Goal: Information Seeking & Learning: Check status

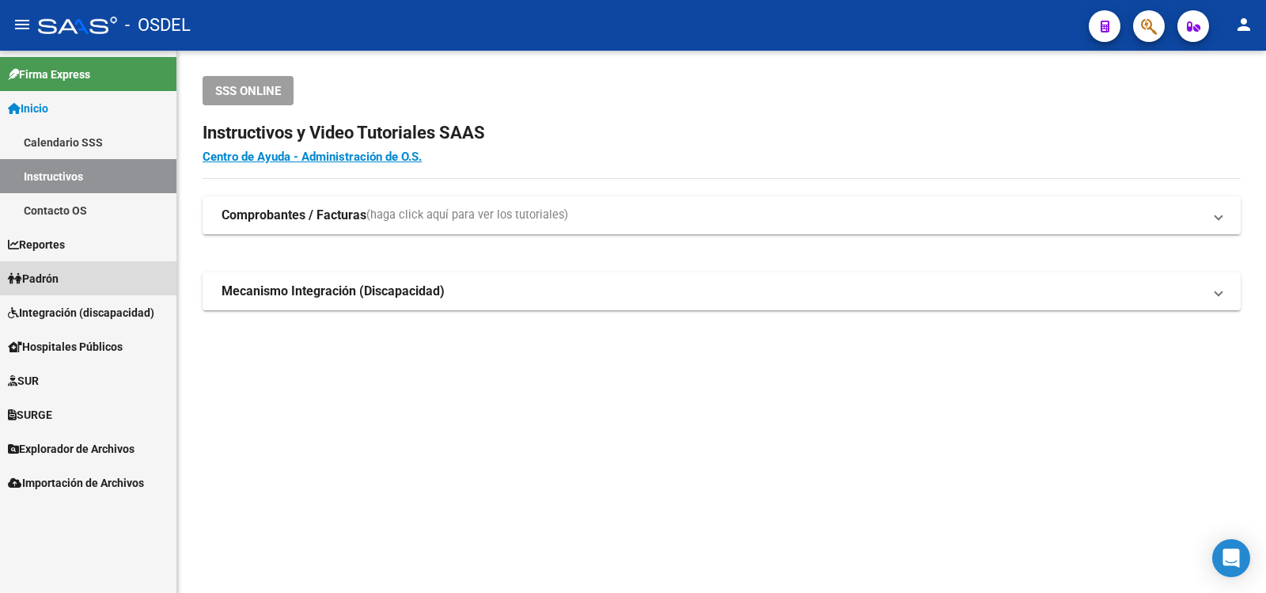
click at [47, 277] on span "Padrón" at bounding box center [33, 278] width 51 height 17
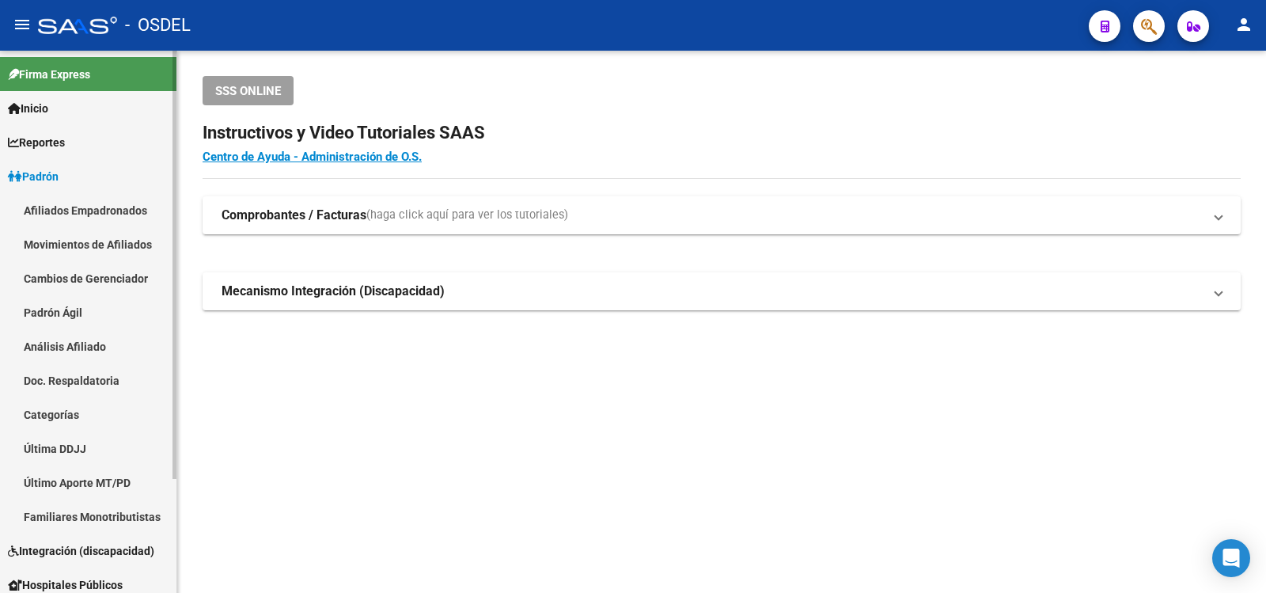
drag, startPoint x: 90, startPoint y: 347, endPoint x: 97, endPoint y: 337, distance: 11.4
click at [90, 346] on link "Análisis Afiliado" at bounding box center [88, 346] width 176 height 34
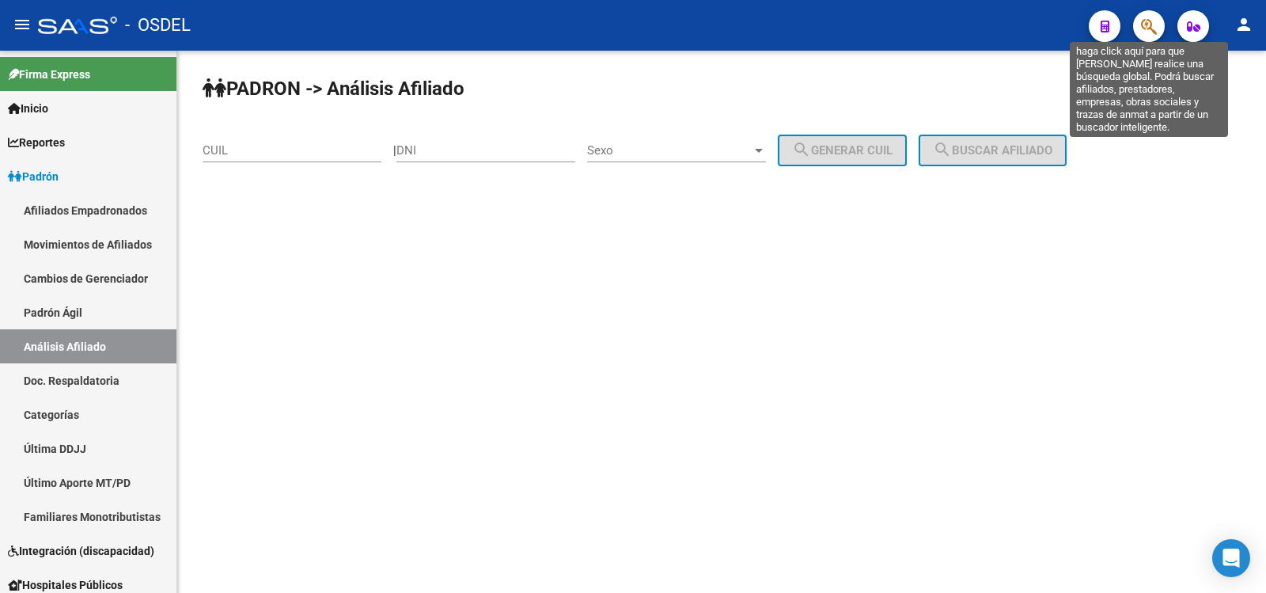
click at [1150, 22] on icon "button" at bounding box center [1149, 26] width 16 height 18
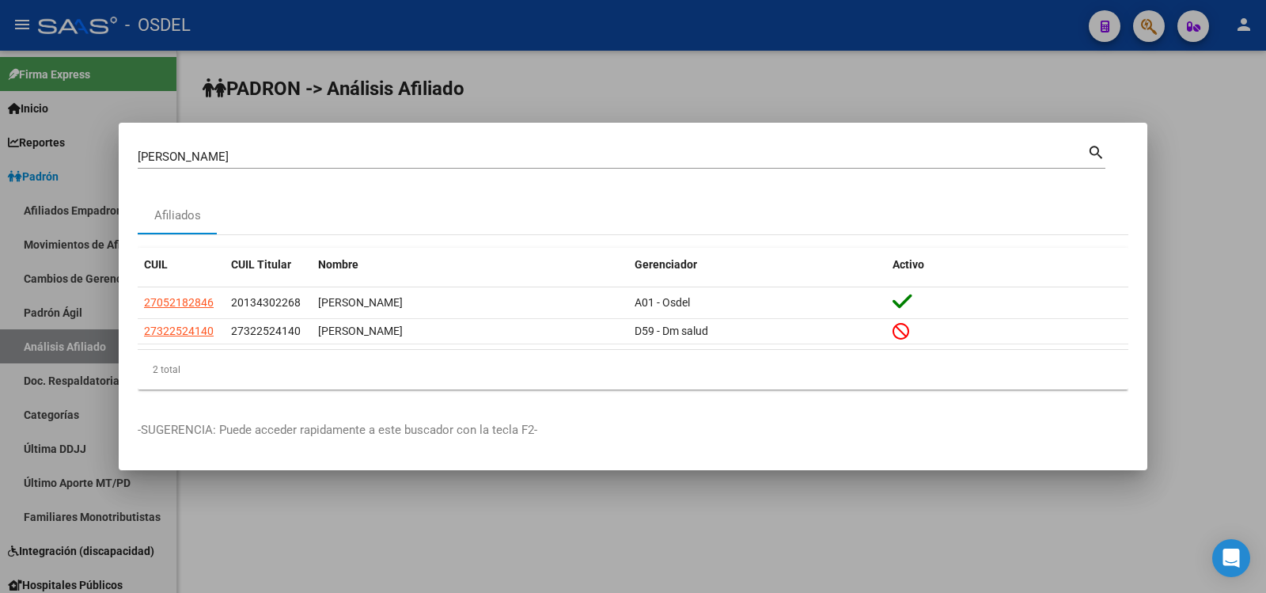
click at [1094, 147] on mat-icon "search" at bounding box center [1096, 151] width 18 height 19
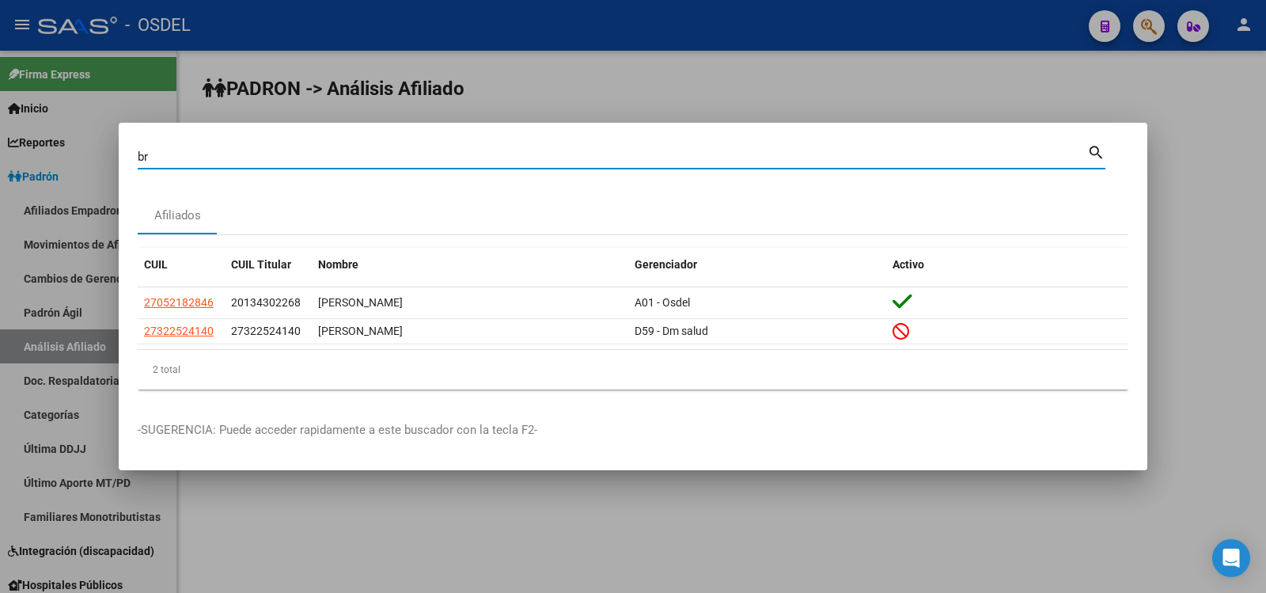
type input "b"
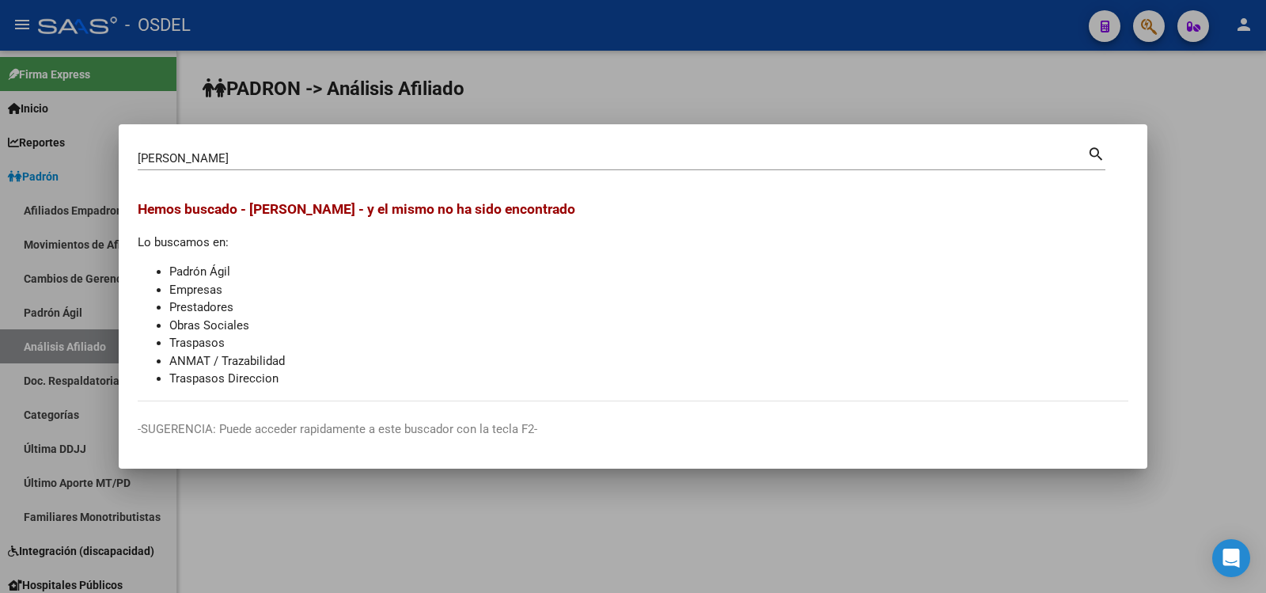
click at [1095, 150] on mat-icon "search" at bounding box center [1096, 152] width 18 height 19
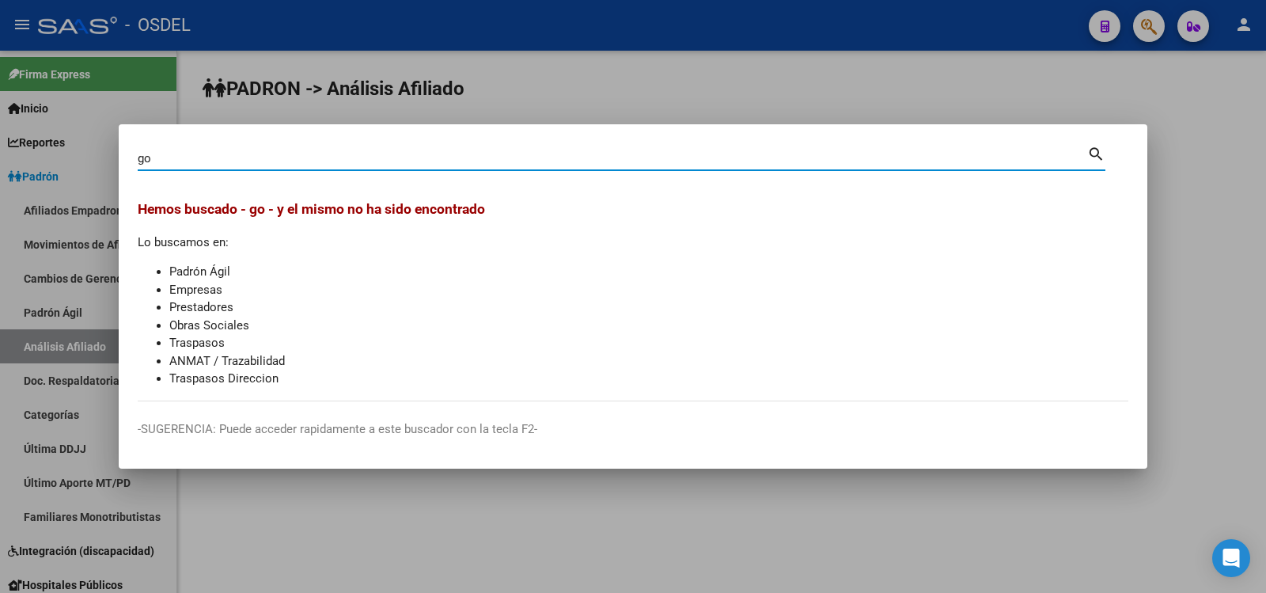
type input "g"
type input "gustavo gonzalez"
click at [641, 66] on div at bounding box center [633, 296] width 1266 height 593
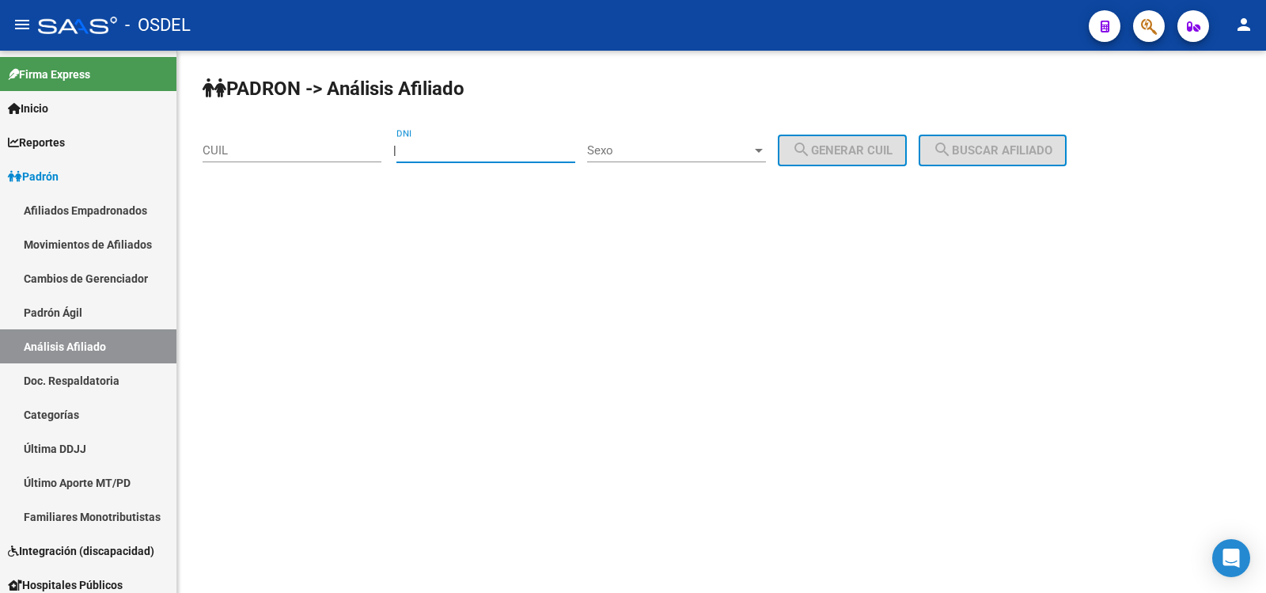
click at [456, 147] on input "DNI" at bounding box center [485, 150] width 179 height 14
type input "13430226"
click at [766, 146] on div at bounding box center [759, 150] width 14 height 13
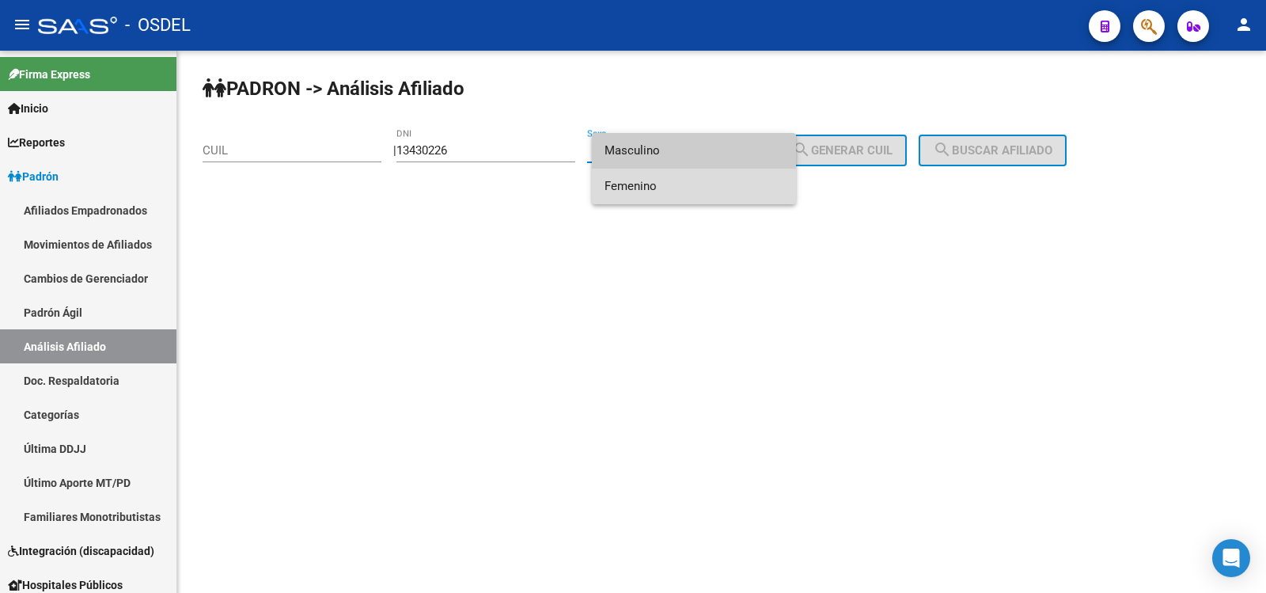
click at [643, 184] on span "Femenino" at bounding box center [693, 187] width 179 height 36
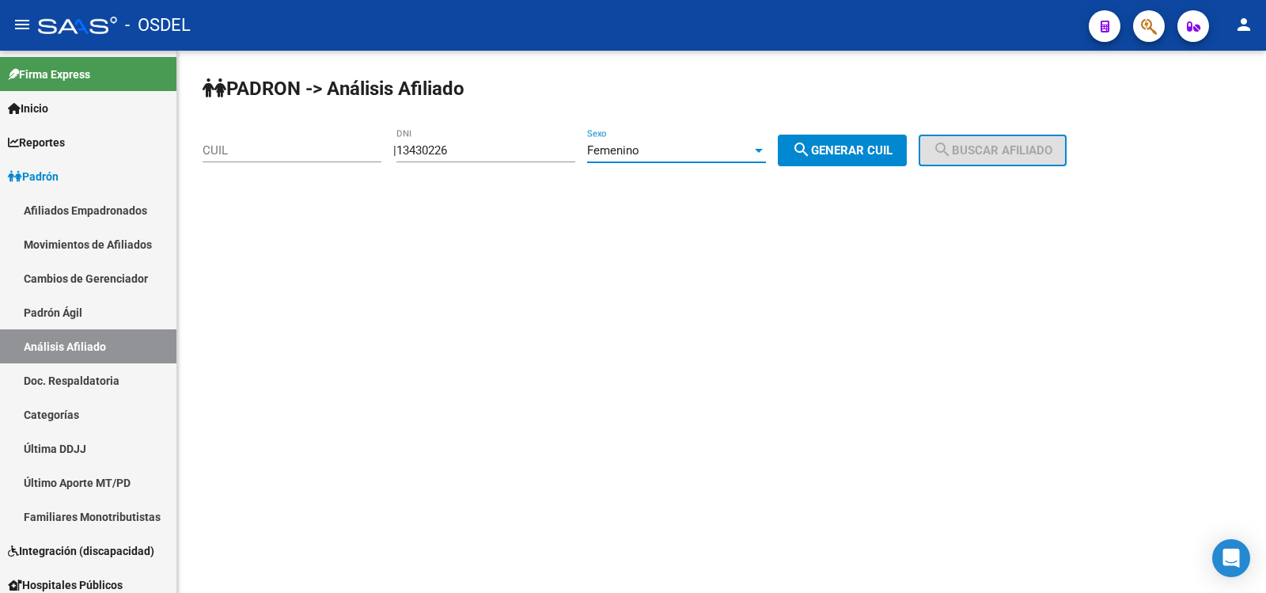
click at [886, 148] on span "search Generar CUIL" at bounding box center [842, 150] width 100 height 14
type input "27-13430226-2"
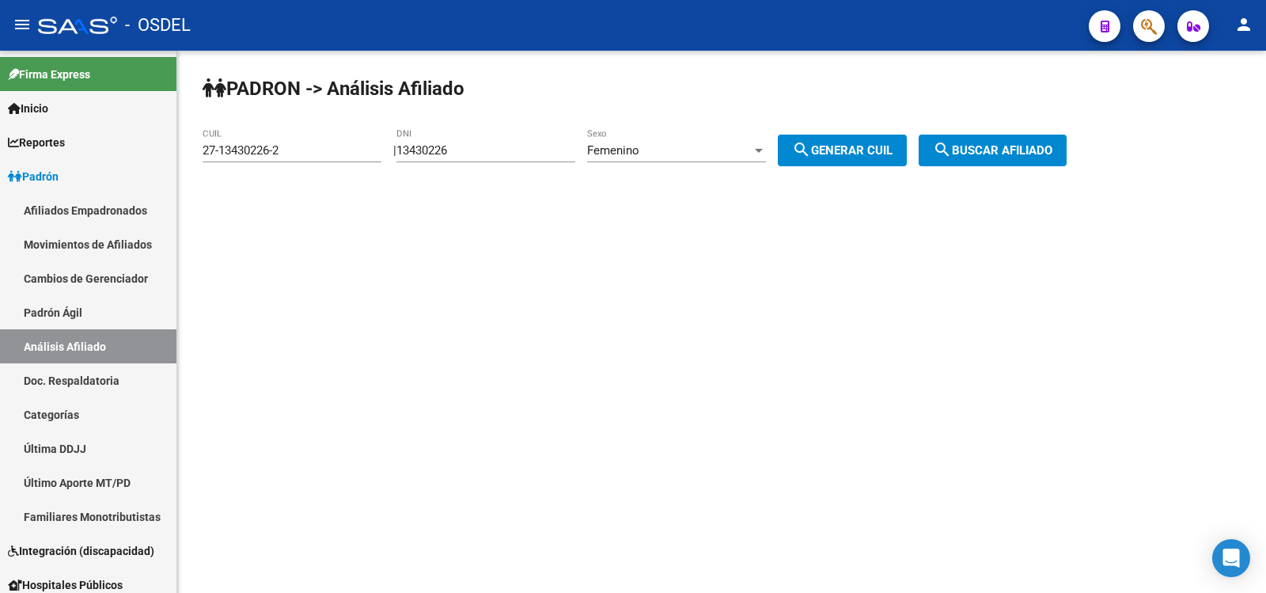
click at [996, 148] on span "search Buscar afiliado" at bounding box center [992, 150] width 119 height 14
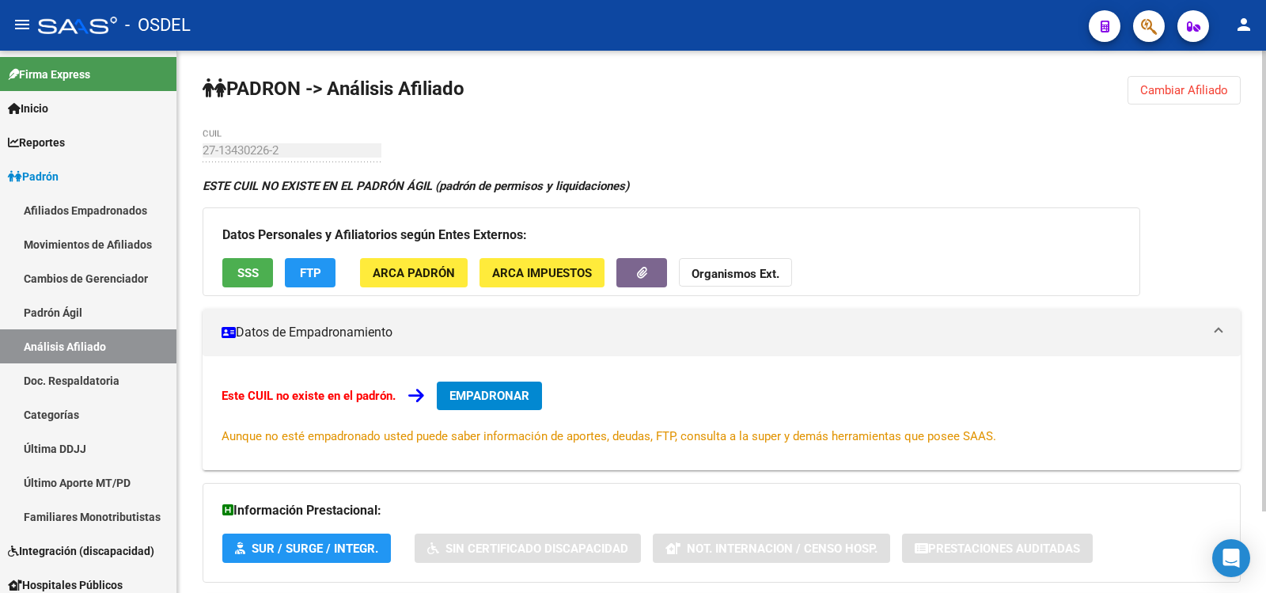
click at [249, 267] on span "SSS" at bounding box center [247, 273] width 21 height 14
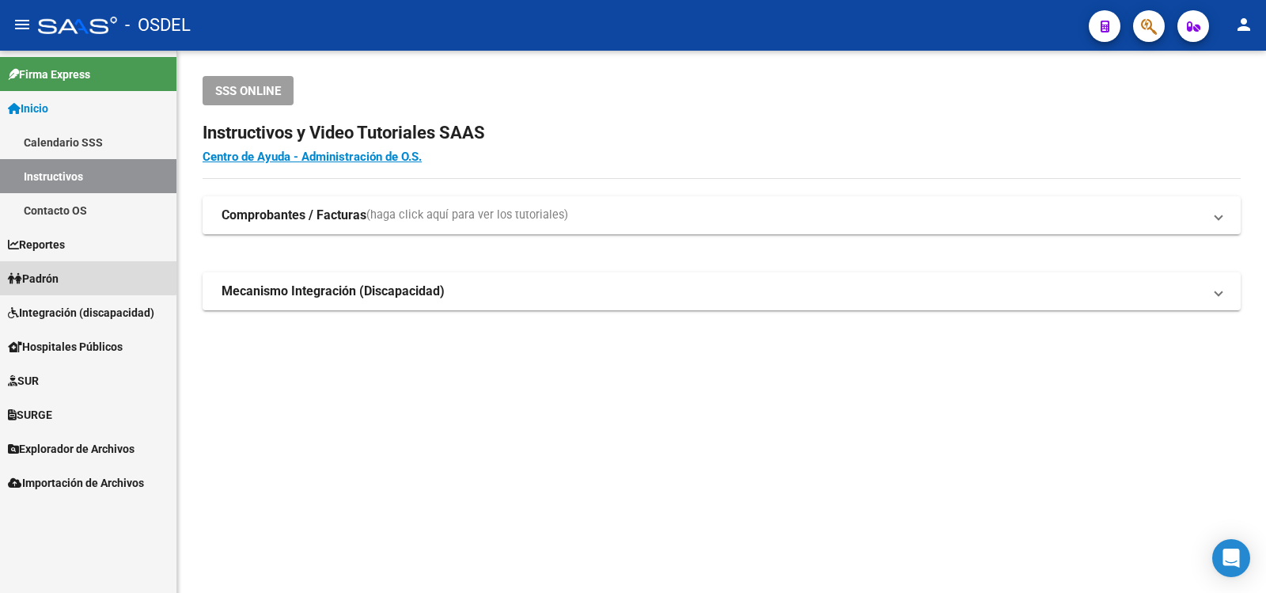
drag, startPoint x: 55, startPoint y: 275, endPoint x: 104, endPoint y: 292, distance: 51.3
click at [55, 275] on span "Padrón" at bounding box center [33, 278] width 51 height 17
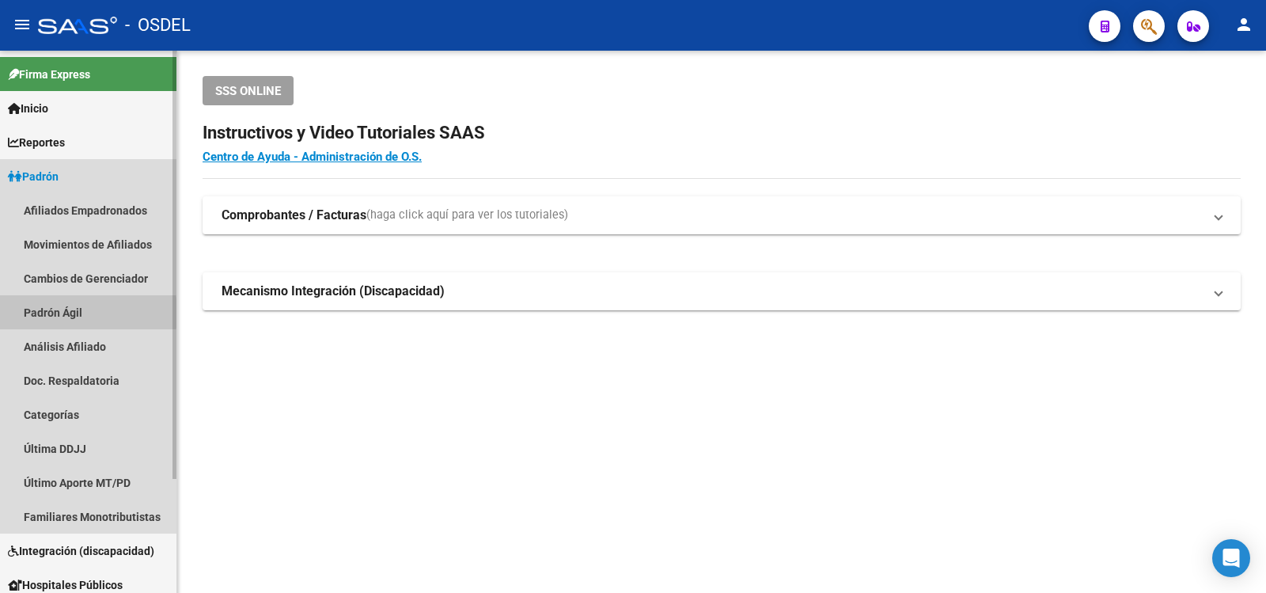
click at [44, 313] on link "Padrón Ágil" at bounding box center [88, 312] width 176 height 34
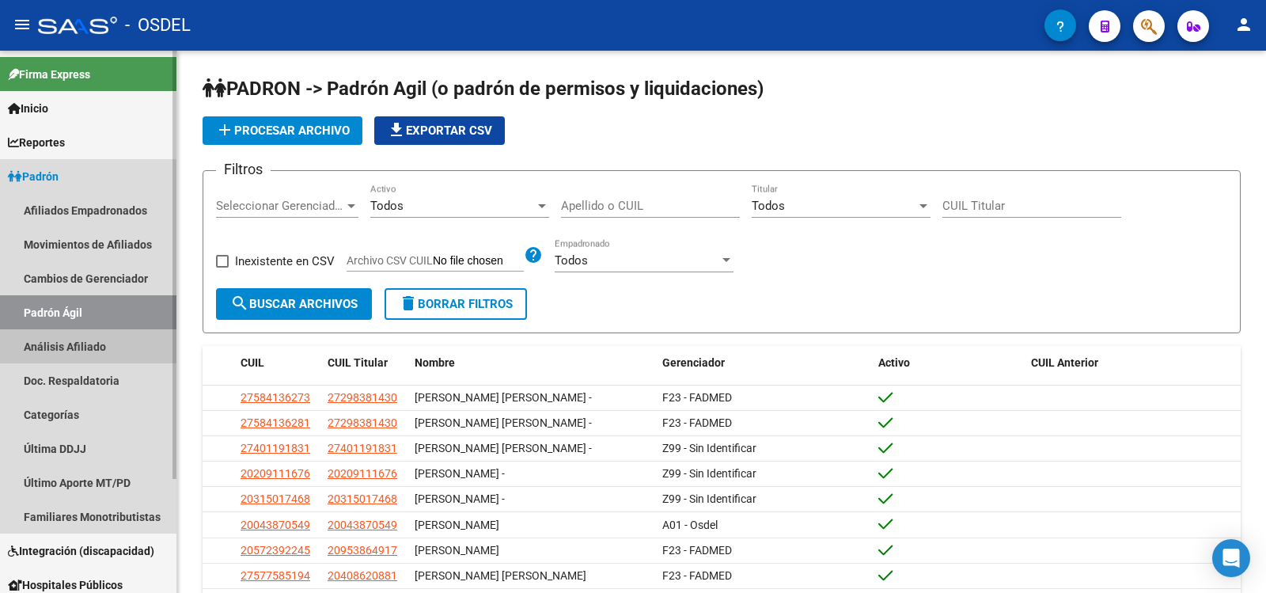
click at [50, 343] on link "Análisis Afiliado" at bounding box center [88, 346] width 176 height 34
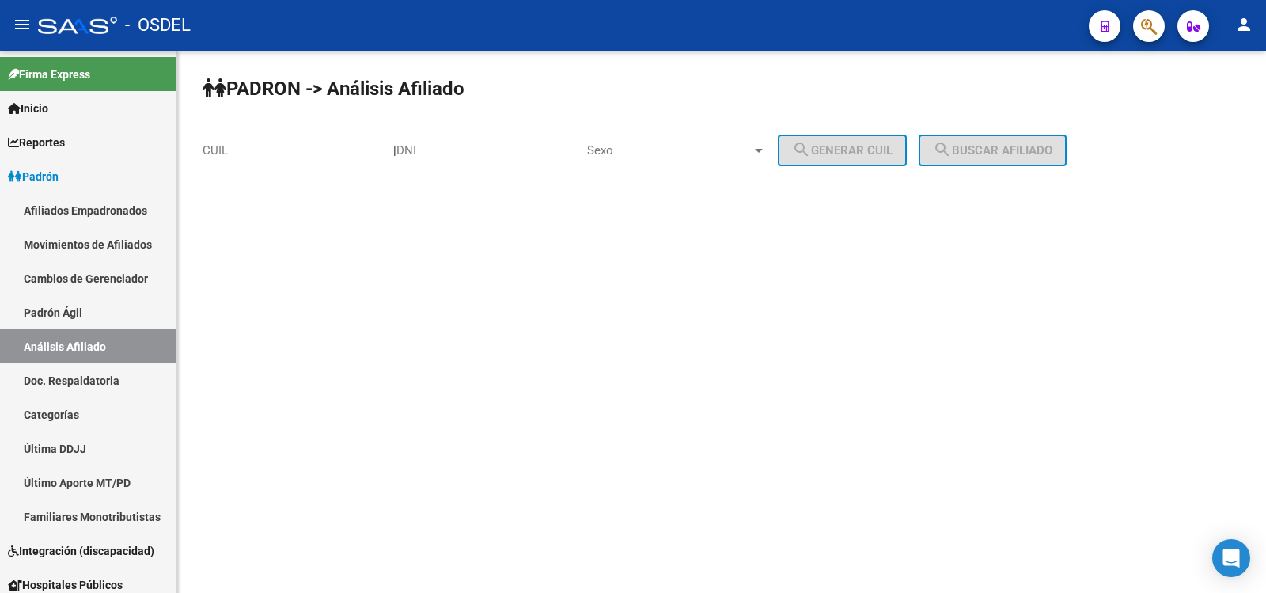
click at [458, 142] on div "DNI" at bounding box center [485, 145] width 179 height 34
type input "13430226"
click at [766, 147] on div at bounding box center [759, 150] width 14 height 13
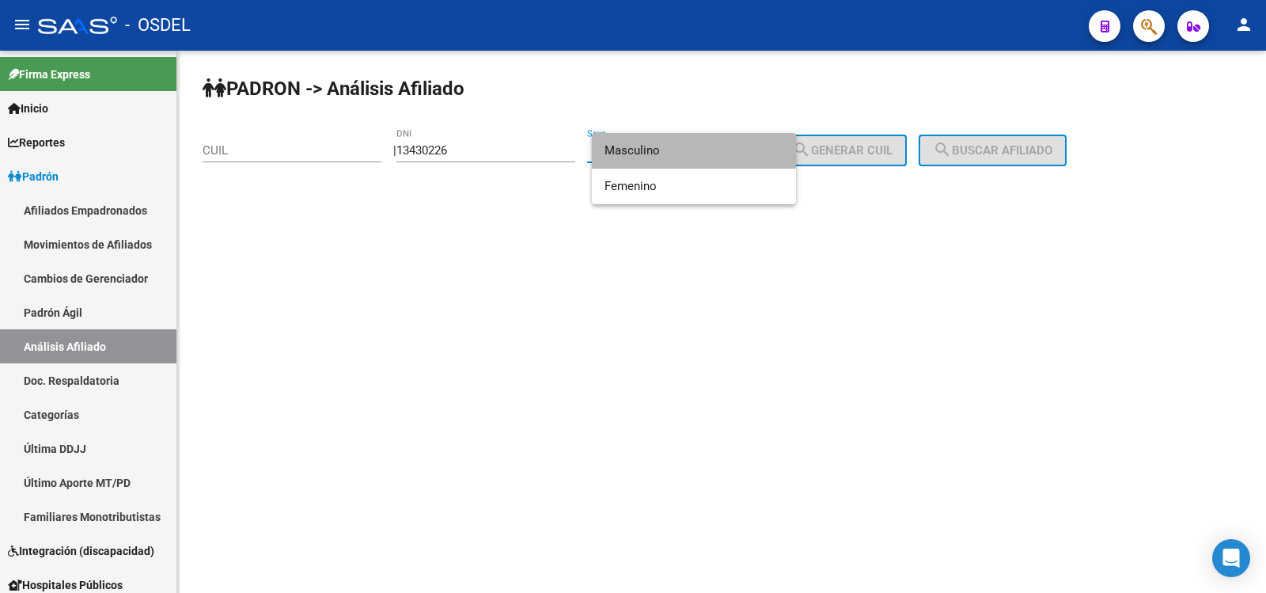
click at [649, 150] on span "Masculino" at bounding box center [693, 151] width 179 height 36
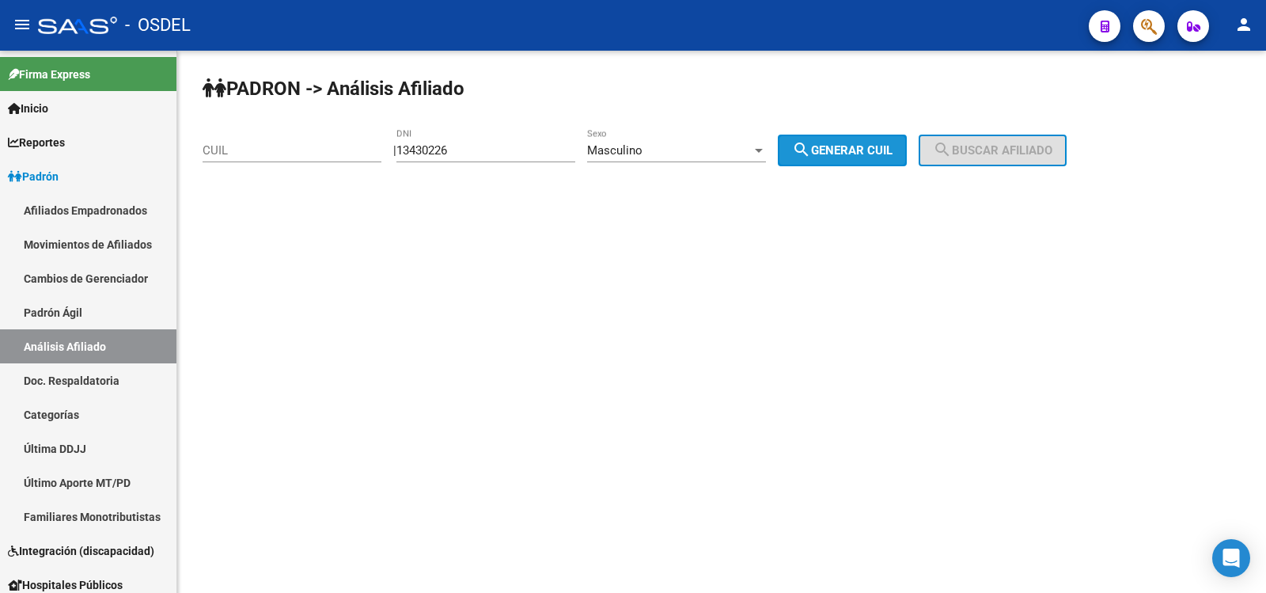
drag, startPoint x: 880, startPoint y: 148, endPoint x: 958, endPoint y: 151, distance: 78.4
click at [881, 147] on span "search Generar CUIL" at bounding box center [842, 150] width 100 height 14
type input "20-13430226-8"
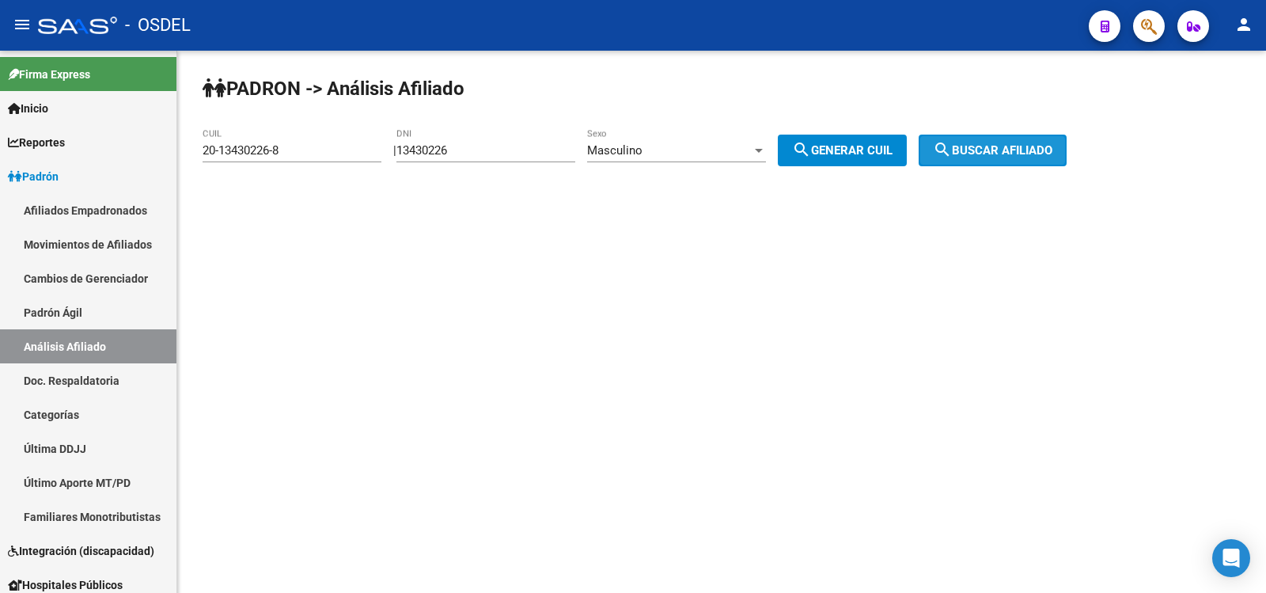
click at [999, 150] on span "search Buscar afiliado" at bounding box center [992, 150] width 119 height 14
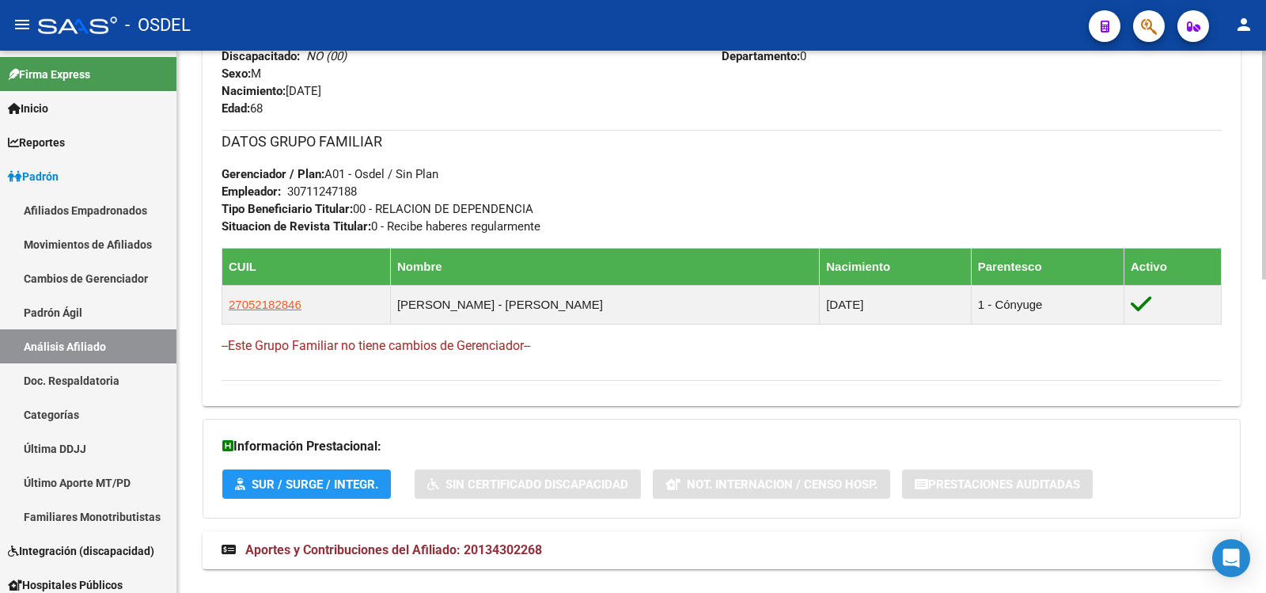
scroll to position [712, 0]
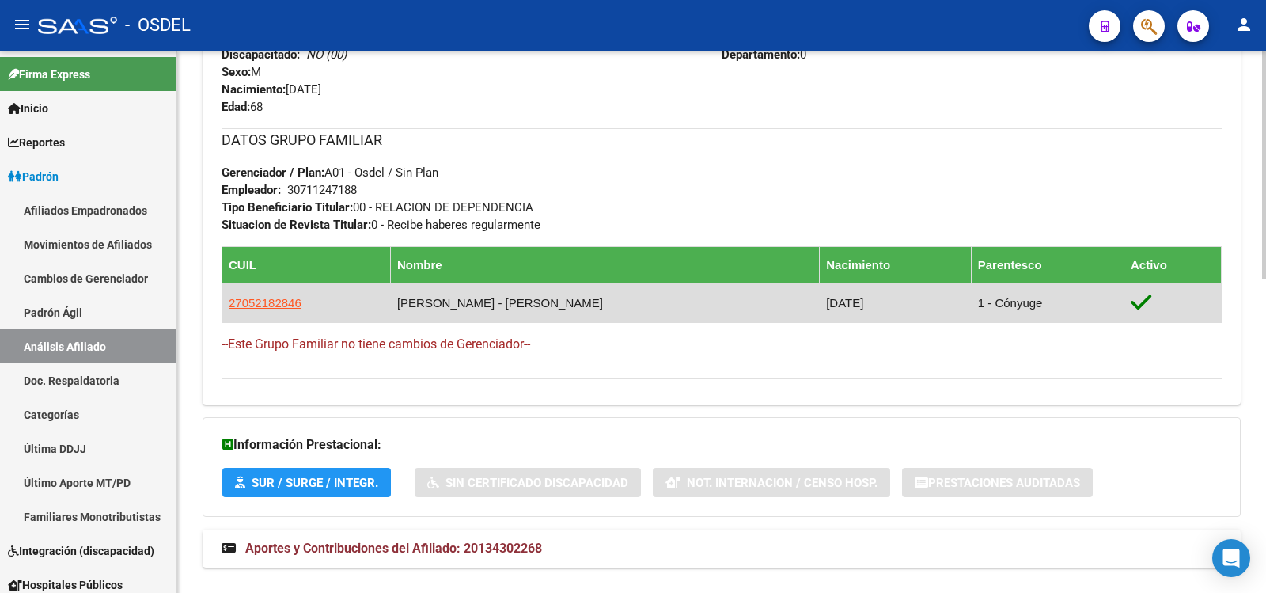
click at [541, 305] on td "[PERSON_NAME] - [PERSON_NAME]" at bounding box center [604, 302] width 429 height 39
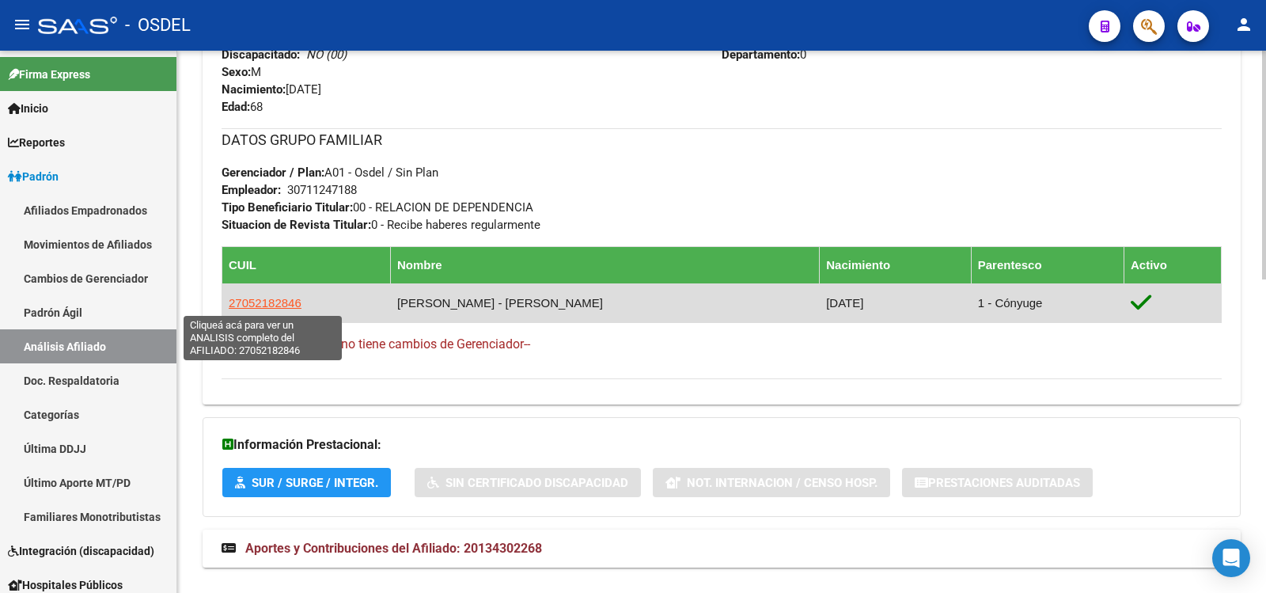
click at [259, 301] on span "27052182846" at bounding box center [265, 302] width 73 height 13
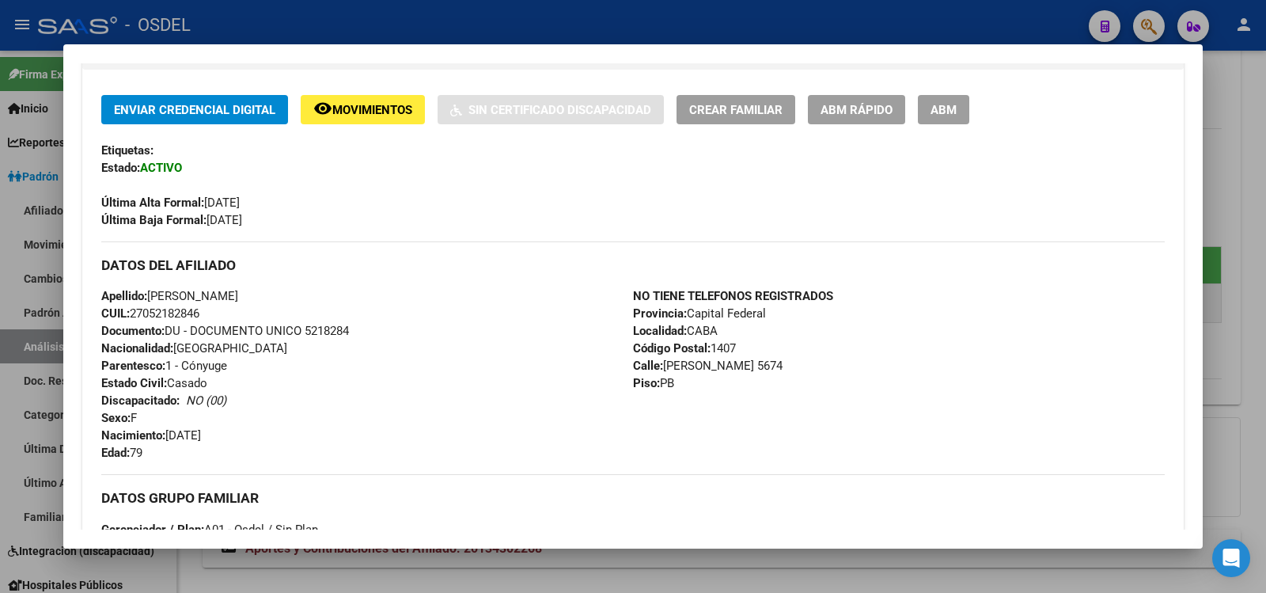
scroll to position [396, 0]
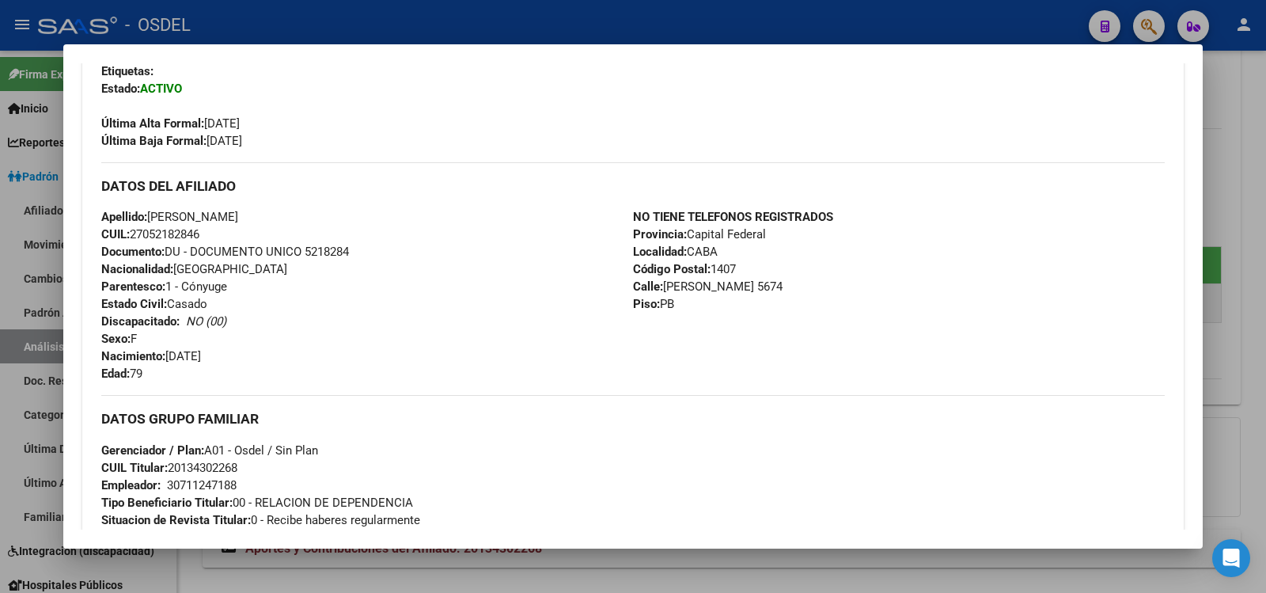
click at [980, 13] on div at bounding box center [633, 296] width 1266 height 593
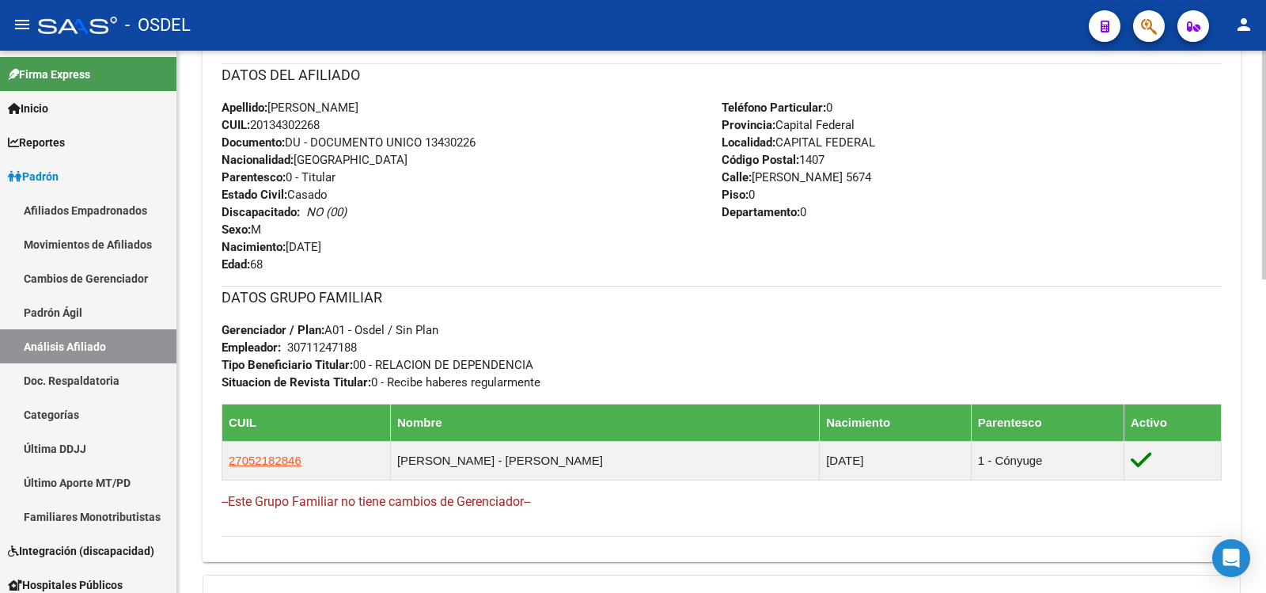
scroll to position [554, 0]
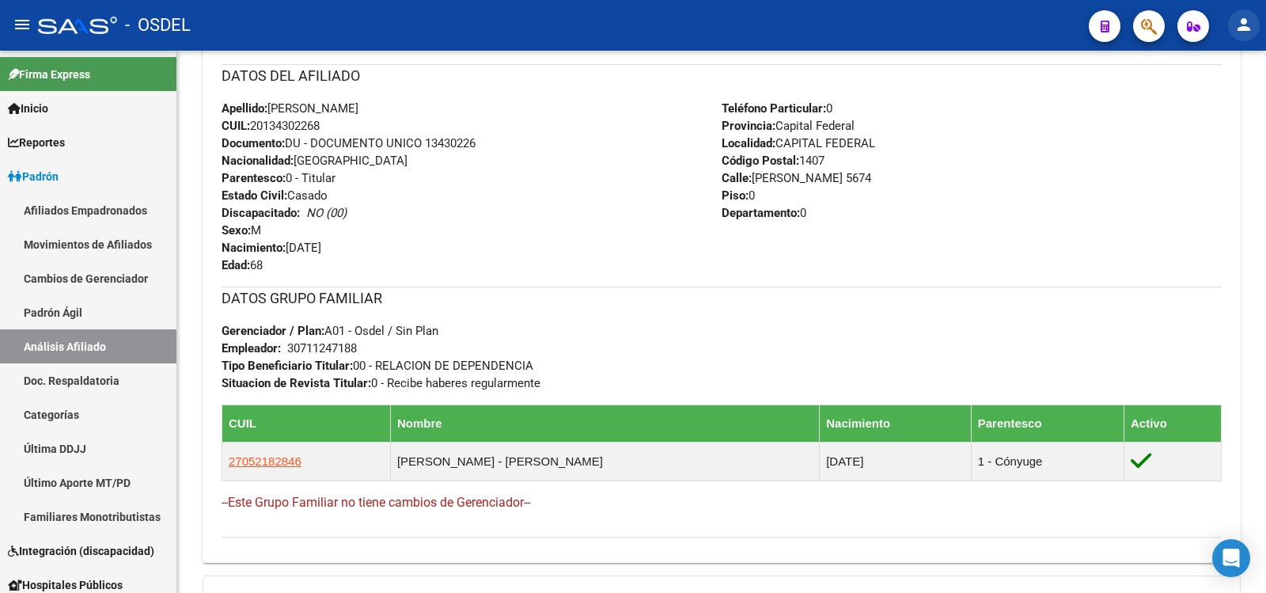
click at [1245, 22] on mat-icon "person" at bounding box center [1243, 24] width 19 height 19
click at [1219, 100] on button "exit_to_app Salir" at bounding box center [1211, 104] width 97 height 38
